Goal: Information Seeking & Learning: Find specific fact

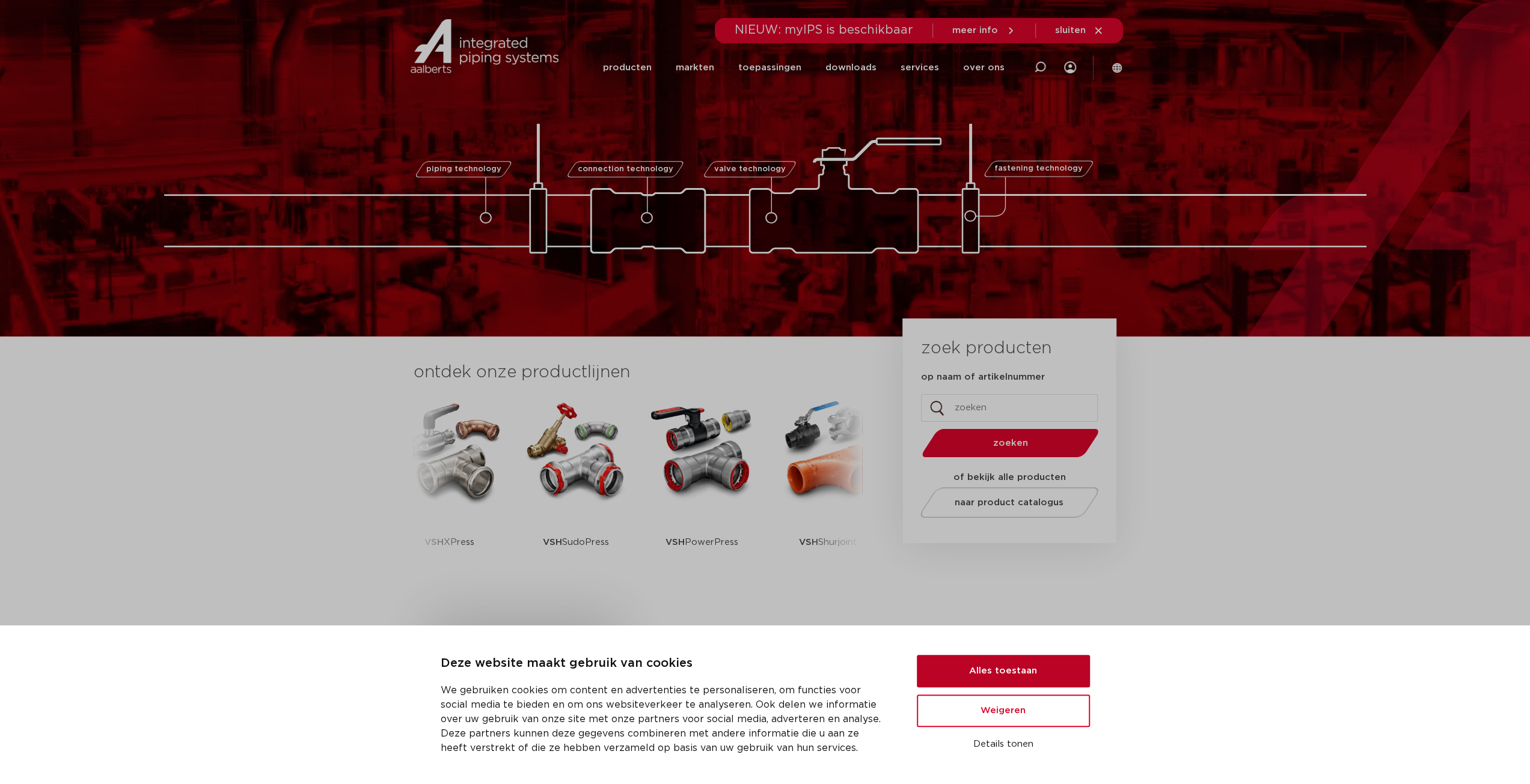
click at [1010, 668] on button "Alles toestaan" at bounding box center [1003, 671] width 173 height 32
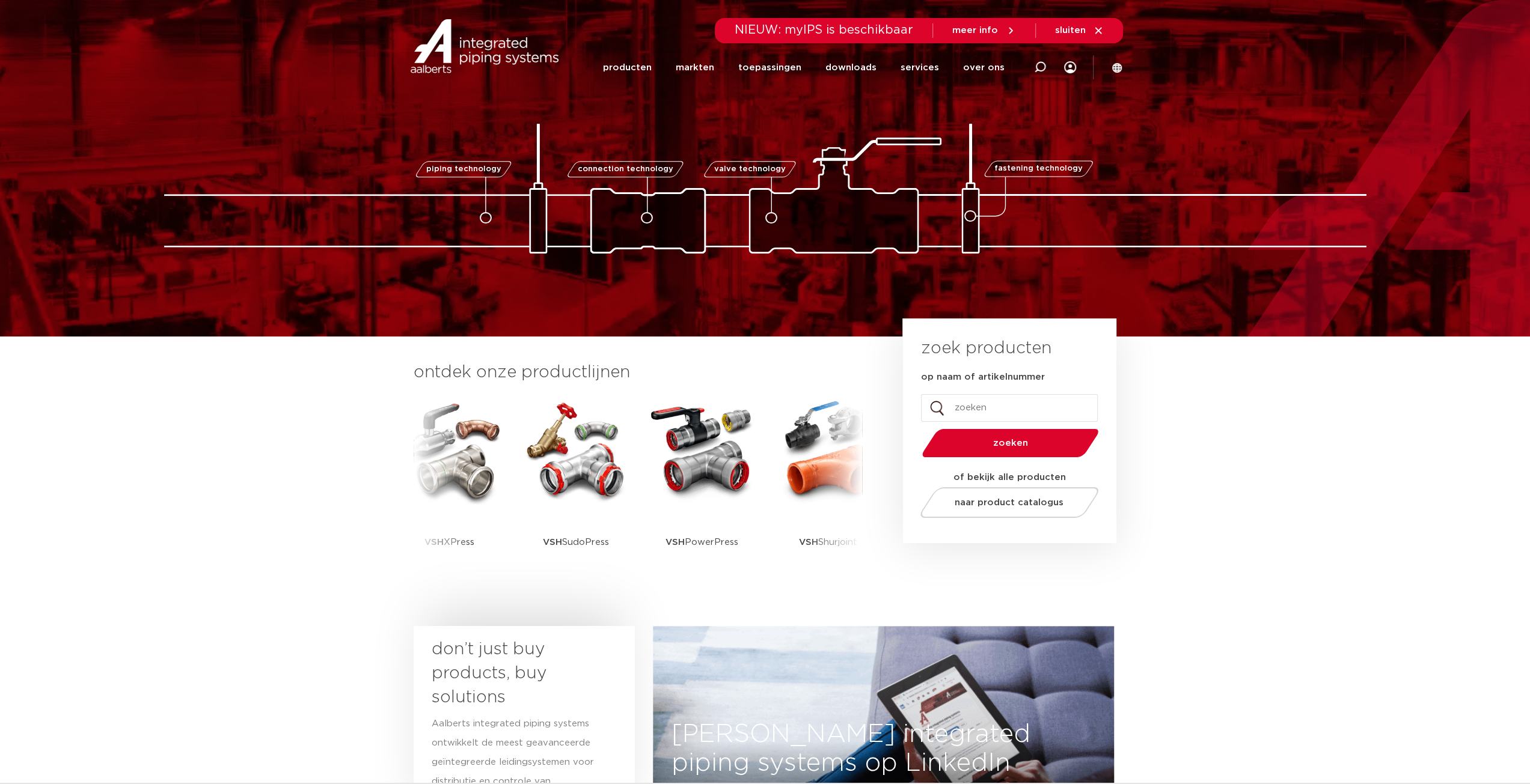
click at [985, 401] on input "op naam of artikelnummer" at bounding box center [1009, 408] width 177 height 28
paste input "SJ-300N"
type input "SJ-300N"
click at [989, 449] on button "zoeken" at bounding box center [1009, 443] width 186 height 31
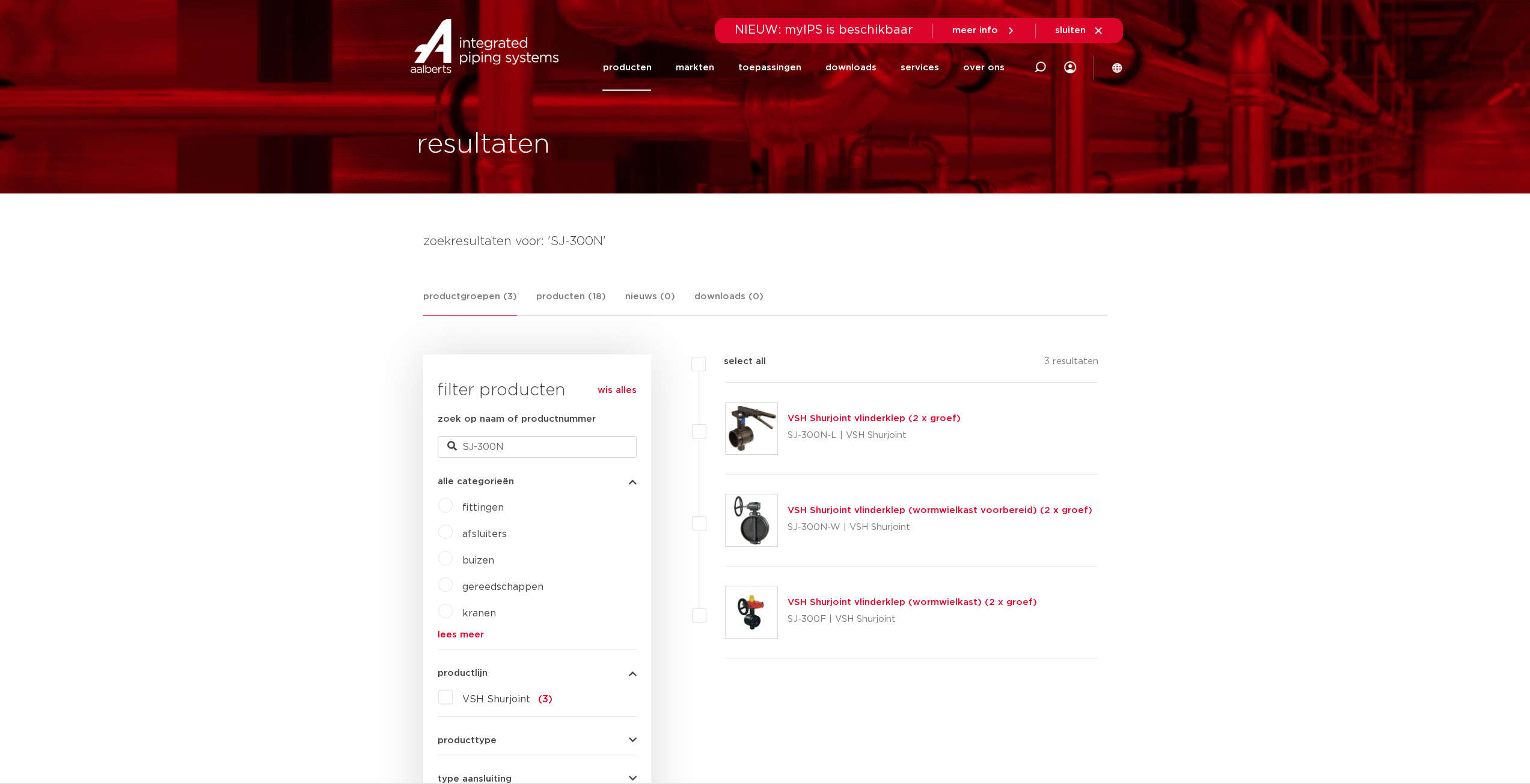
click at [888, 416] on link "VSH Shurjoint vlinderklep (2 x groef)" at bounding box center [874, 419] width 173 height 9
click at [858, 513] on link "VSH Shurjoint vlinderklep (wormwielkast voorbereid) (2 x groef)" at bounding box center [940, 511] width 305 height 9
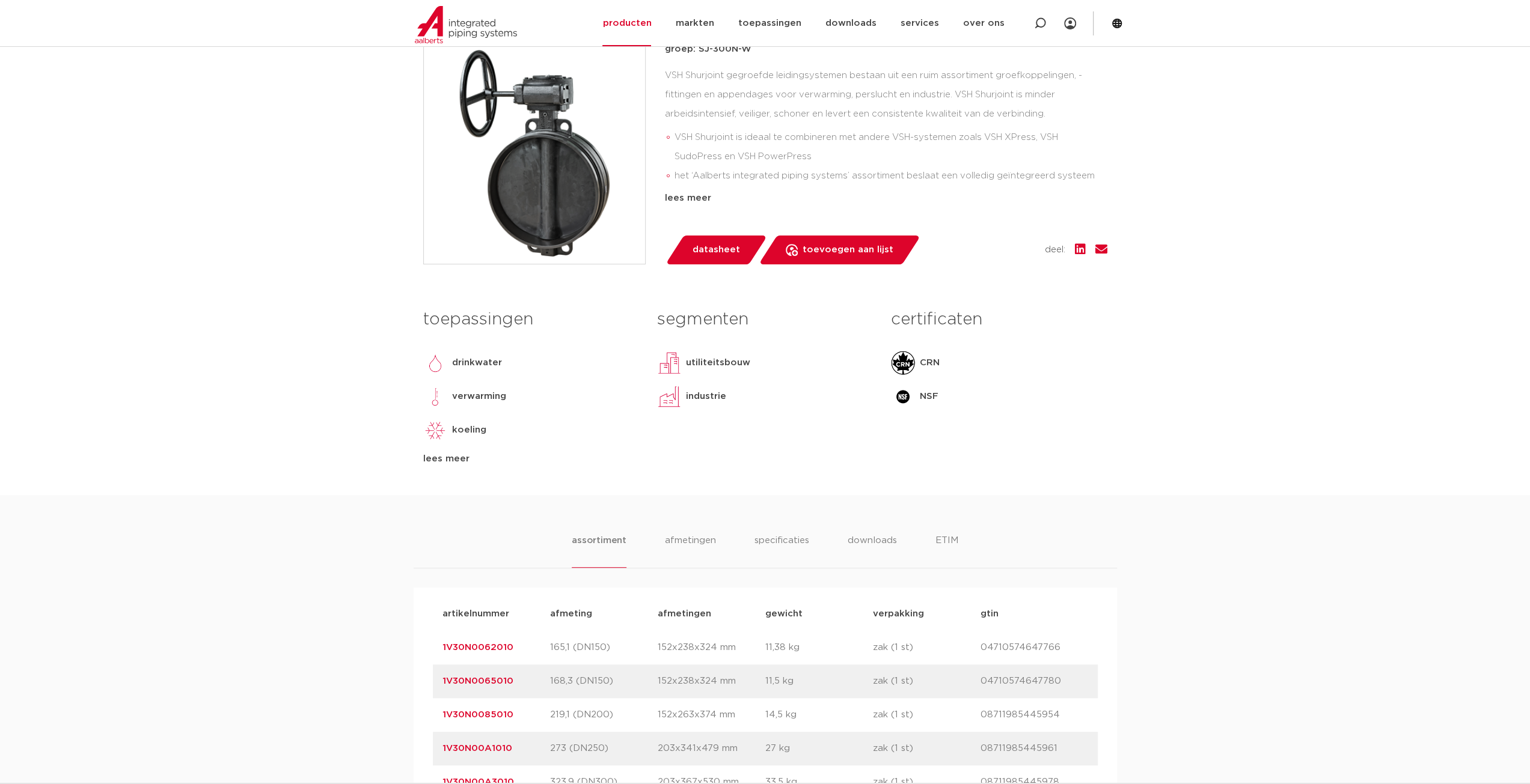
scroll to position [601, 0]
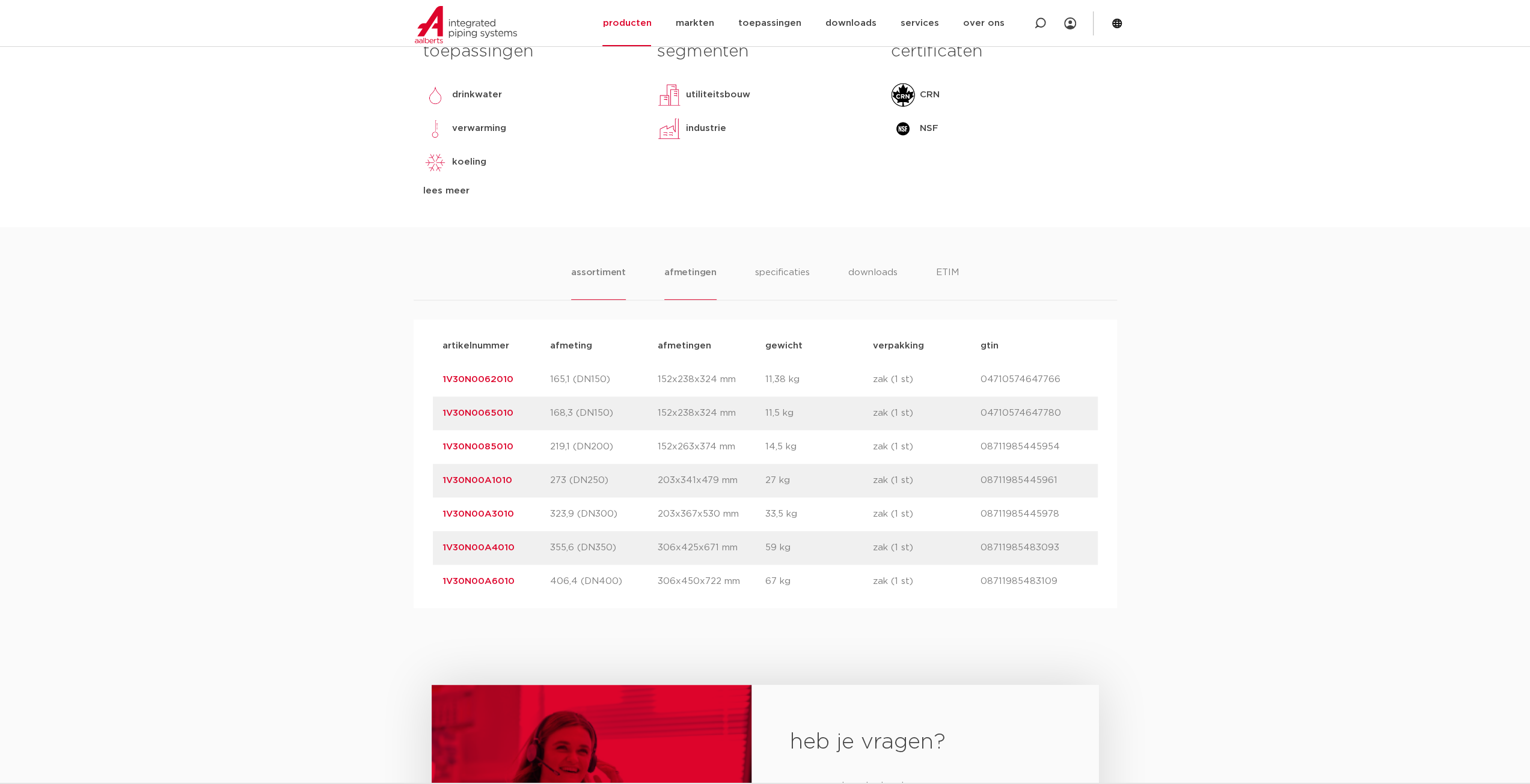
click at [687, 273] on li "afmetingen" at bounding box center [690, 283] width 52 height 34
